Goal: Task Accomplishment & Management: Manage account settings

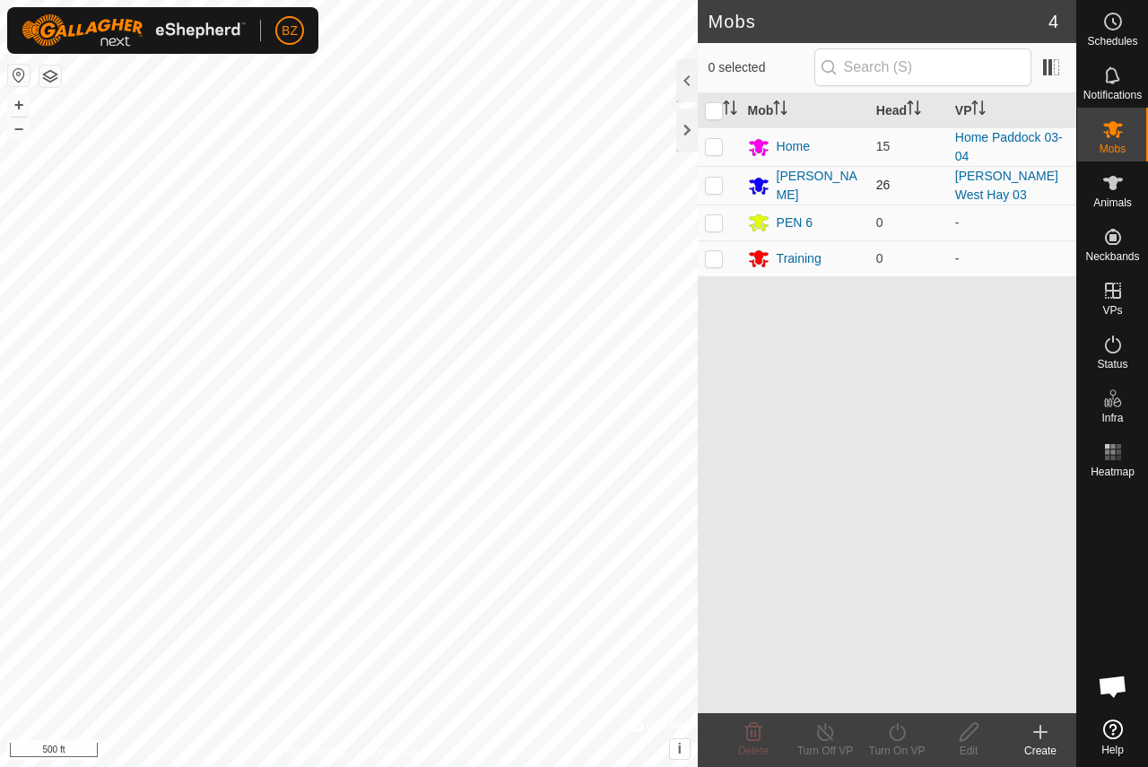
click at [716, 184] on p-checkbox at bounding box center [714, 185] width 18 height 14
checkbox input "true"
click at [1118, 37] on span "Schedules" at bounding box center [1112, 41] width 50 height 11
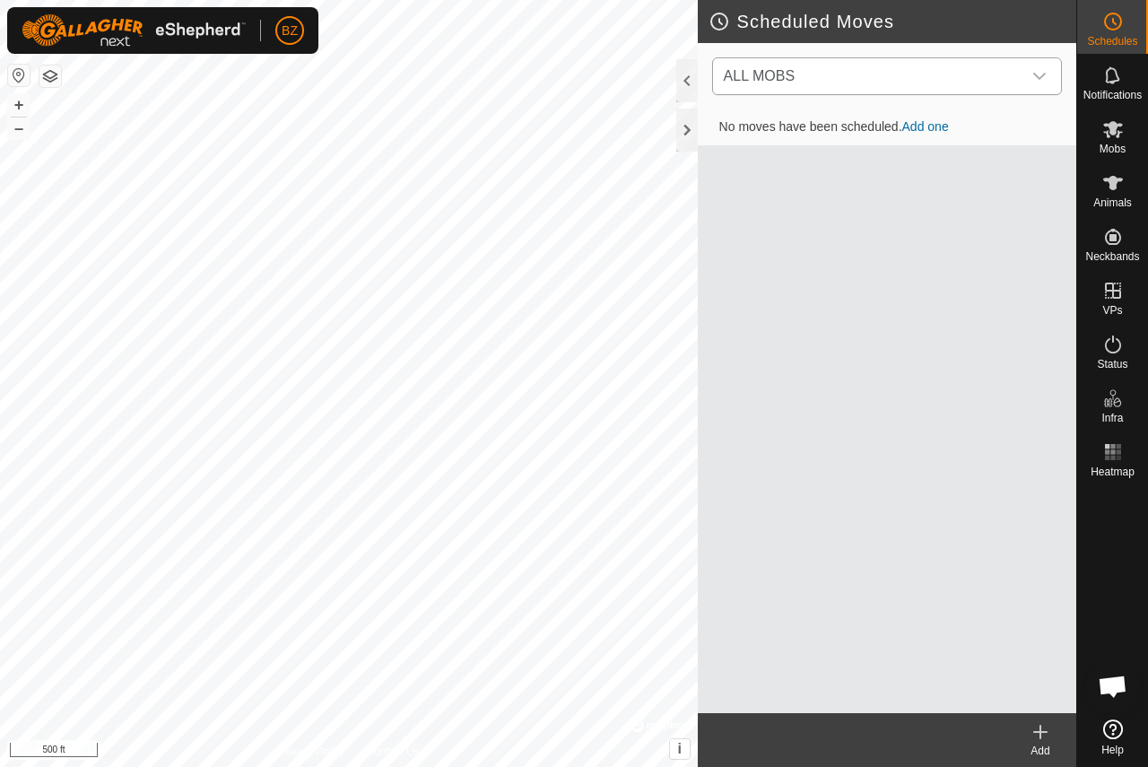
click at [784, 69] on span "ALL MOBS" at bounding box center [759, 75] width 71 height 15
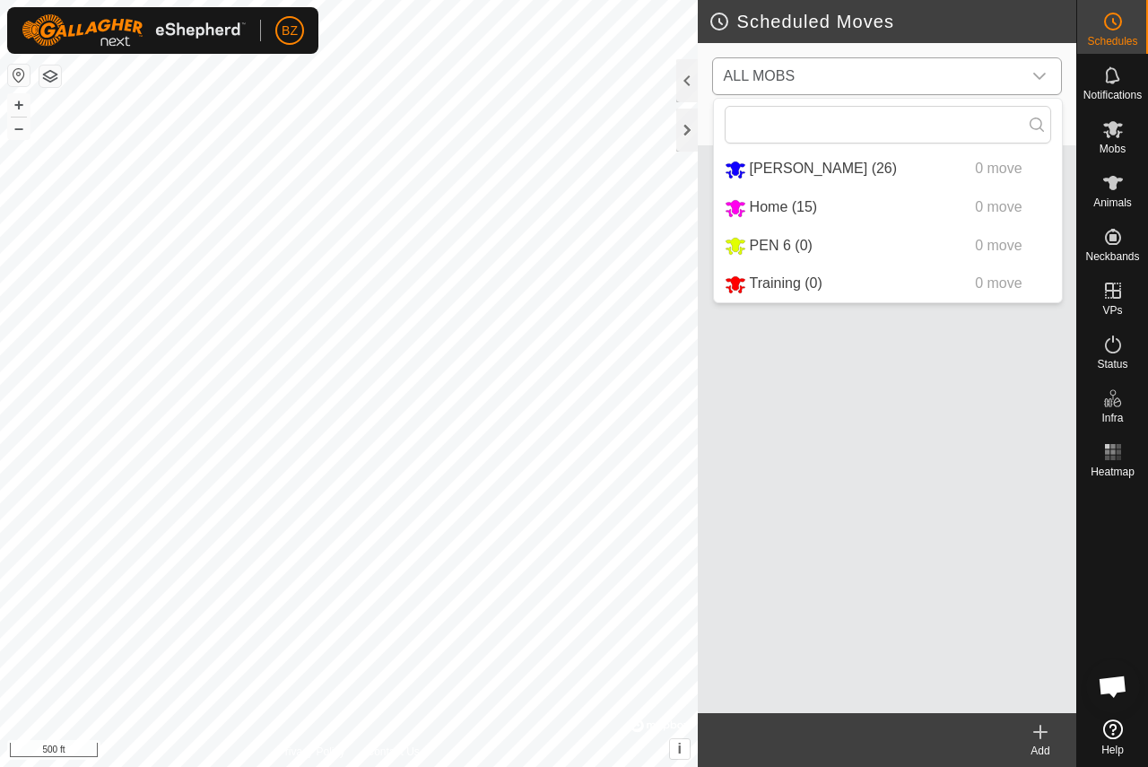
click at [803, 169] on li "[PERSON_NAME] (26) 0 move" at bounding box center [888, 169] width 348 height 37
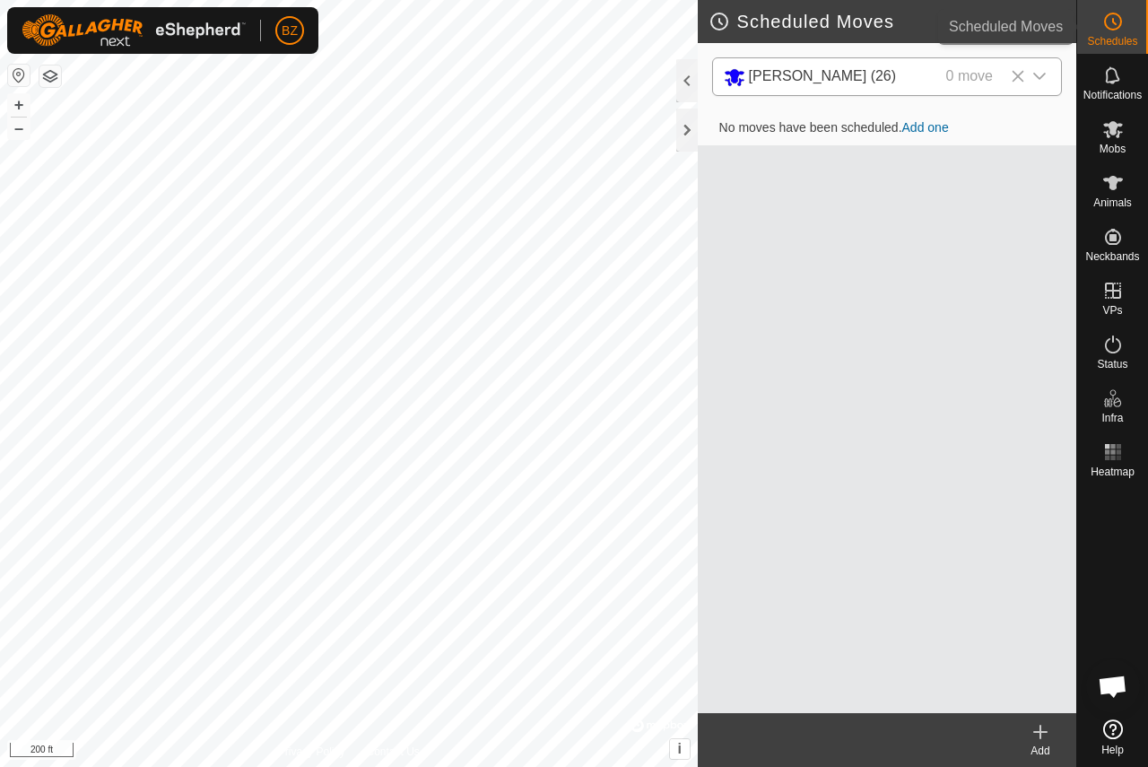
click at [1126, 36] on span "Schedules" at bounding box center [1112, 41] width 50 height 11
click at [686, 126] on div at bounding box center [687, 130] width 22 height 43
